Goal: Register for event/course

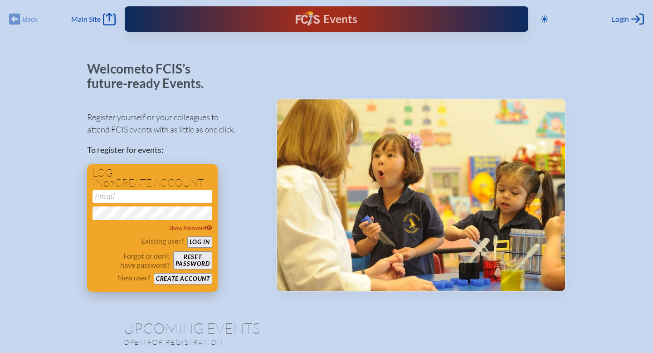
type input "[EMAIL_ADDRESS][DOMAIN_NAME]"
click at [204, 243] on button "Log in" at bounding box center [199, 241] width 25 height 11
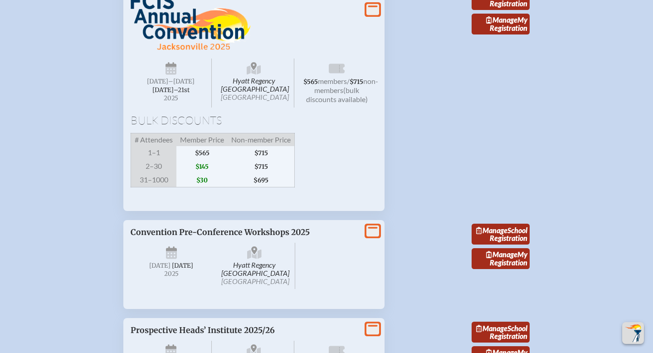
scroll to position [1511, 0]
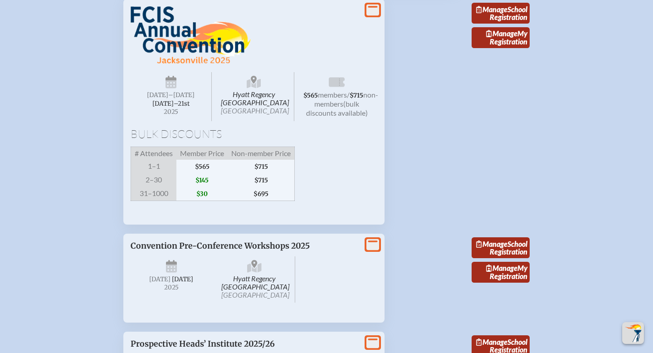
click at [157, 64] on img at bounding box center [191, 35] width 120 height 58
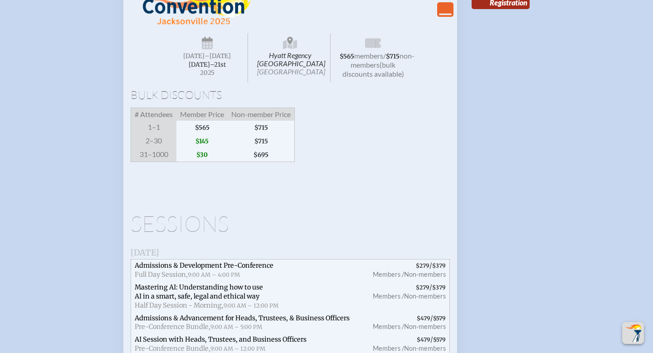
scroll to position [1551, 0]
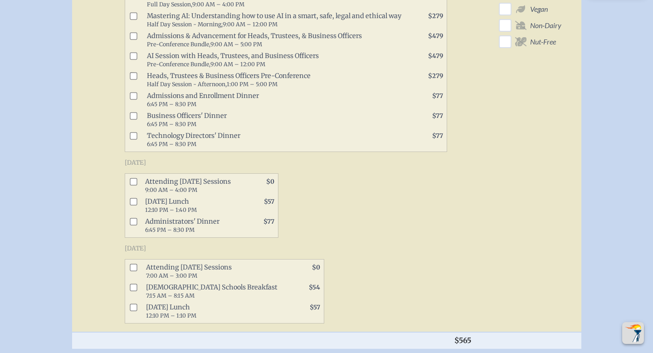
scroll to position [509, 0]
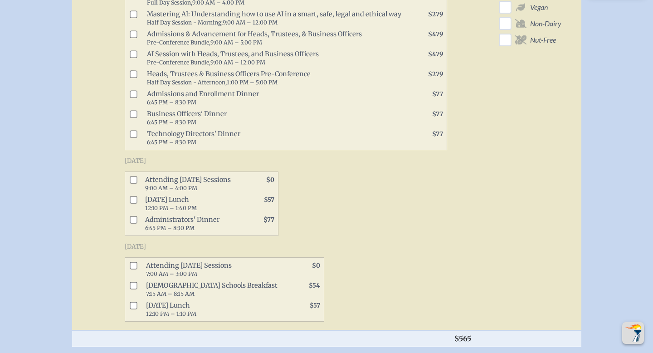
click at [135, 184] on input "checkbox" at bounding box center [133, 179] width 7 height 7
checkbox input "true"
click at [135, 224] on input "checkbox" at bounding box center [133, 219] width 7 height 7
checkbox input "true"
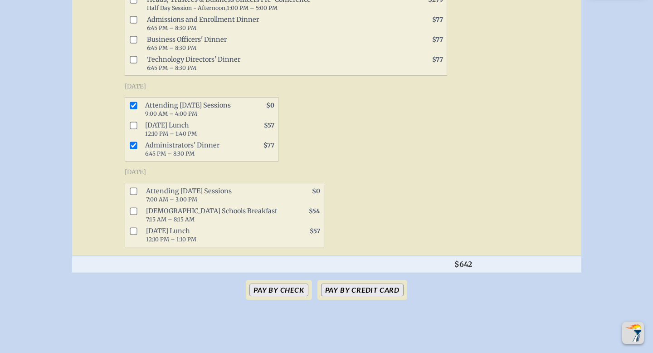
scroll to position [586, 0]
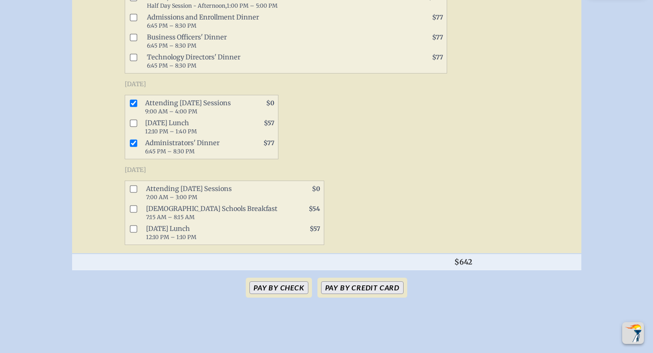
click at [133, 193] on input "checkbox" at bounding box center [133, 189] width 7 height 7
checkbox input "true"
click at [356, 292] on button "Pay by Credit Card" at bounding box center [362, 287] width 83 height 13
